Goal: Transaction & Acquisition: Purchase product/service

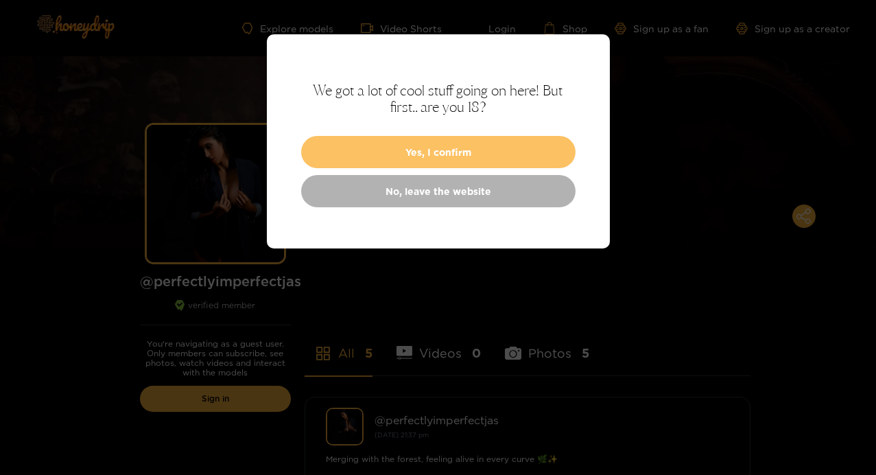
click at [486, 155] on button "Yes, I confirm" at bounding box center [438, 152] width 274 height 32
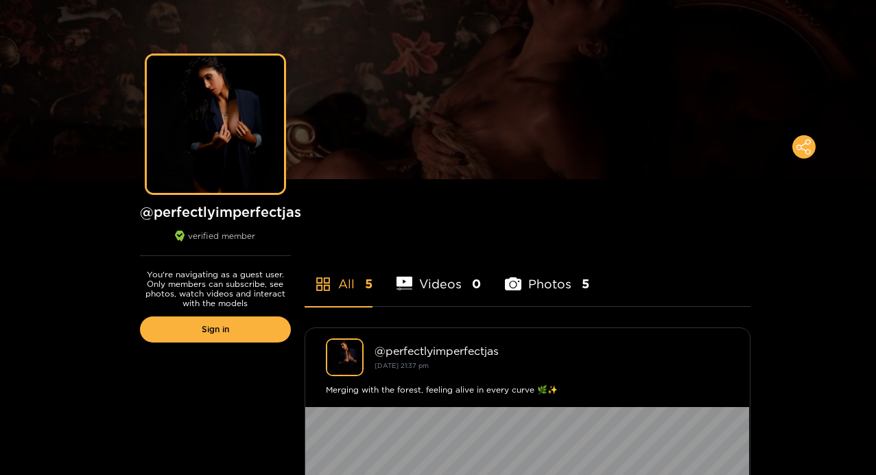
scroll to position [69, 0]
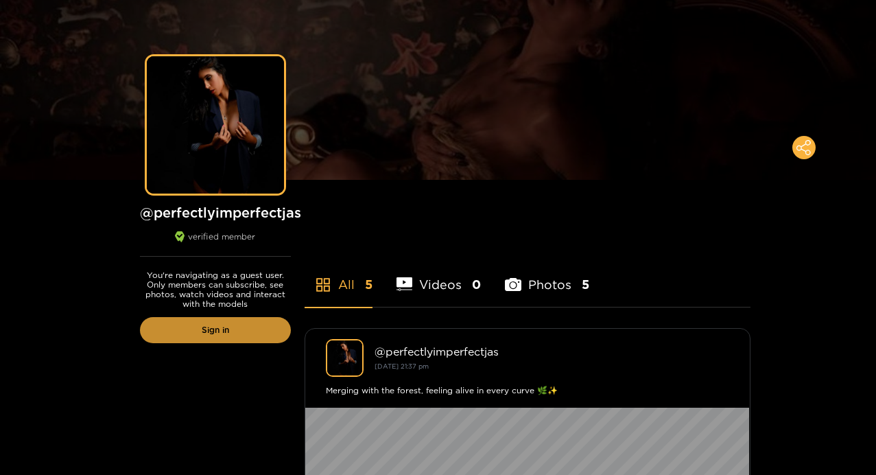
click at [243, 327] on link "Sign in" at bounding box center [215, 330] width 151 height 26
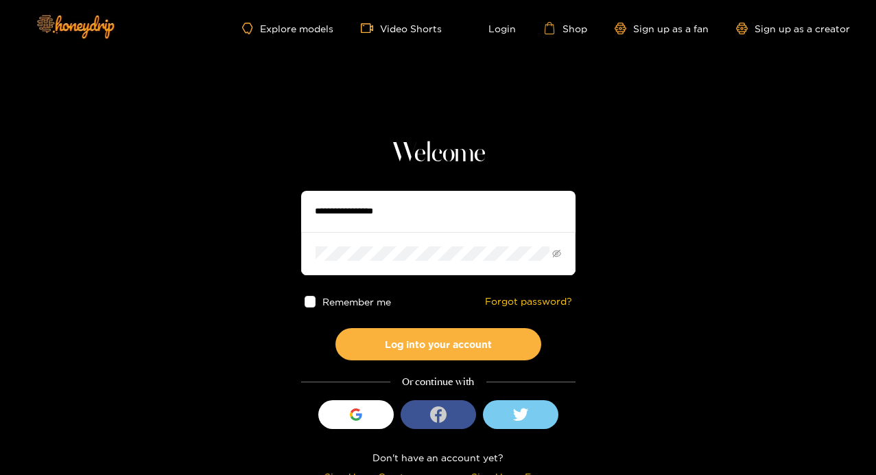
click at [418, 412] on button "login_with" at bounding box center [438, 414] width 75 height 29
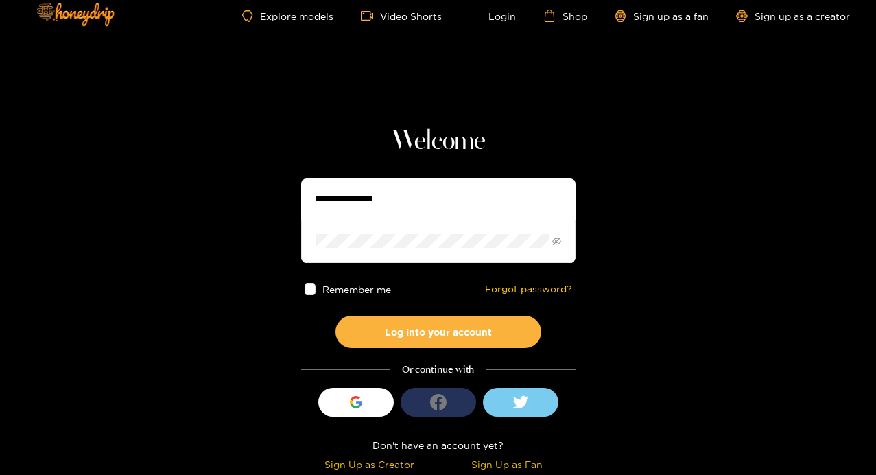
click at [438, 405] on icon "login_with" at bounding box center [438, 402] width 16 height 16
click at [530, 411] on button at bounding box center [520, 401] width 75 height 29
click at [531, 403] on button at bounding box center [520, 401] width 75 height 29
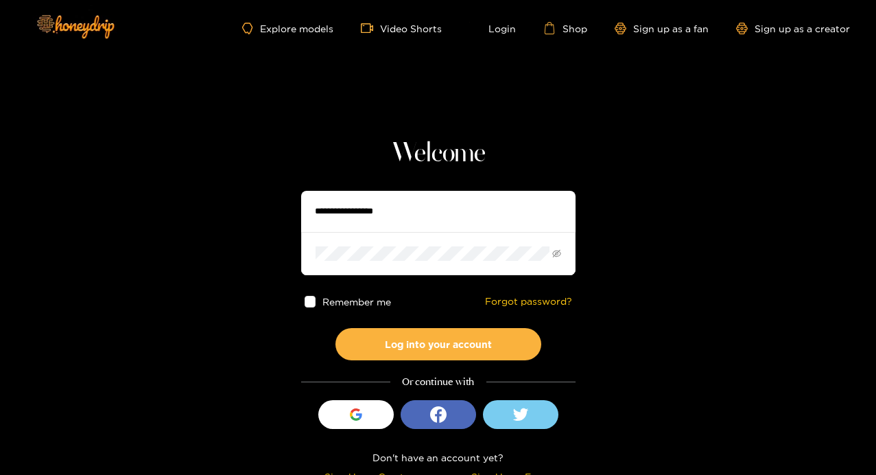
scroll to position [12, 0]
